Goal: Task Accomplishment & Management: Manage account settings

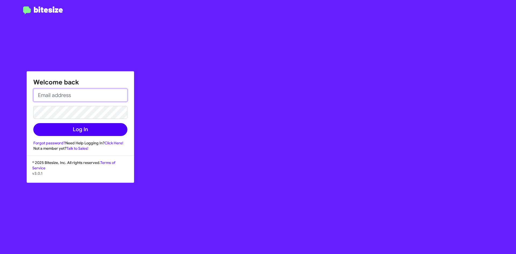
type input "[EMAIL_ADDRESS][DOMAIN_NAME]"
click at [78, 130] on button "Log In" at bounding box center [80, 129] width 94 height 13
